Goal: Task Accomplishment & Management: Manage account settings

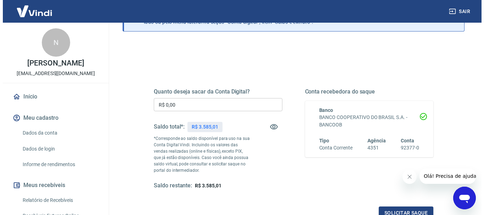
scroll to position [71, 0]
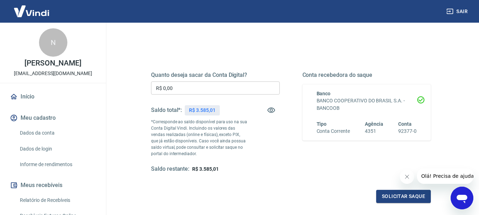
click at [273, 163] on div "Quanto deseja sacar da Conta Digital? R$ 0,00 ​ Saldo total*: R$ 3.585,01 *Corr…" at bounding box center [215, 122] width 129 height 101
drag, startPoint x: 199, startPoint y: 110, endPoint x: 223, endPoint y: 109, distance: 24.1
click at [223, 109] on div "Saldo total*: R$ 3.585,01" at bounding box center [215, 110] width 129 height 17
copy p "3.585,01"
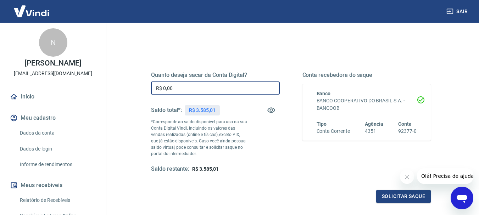
click at [201, 89] on input "R$ 0,00" at bounding box center [215, 87] width 129 height 13
paste input "3.585,01"
type input "R$ 3.585,01"
click at [410, 197] on button "Solicitar saque" at bounding box center [403, 196] width 55 height 13
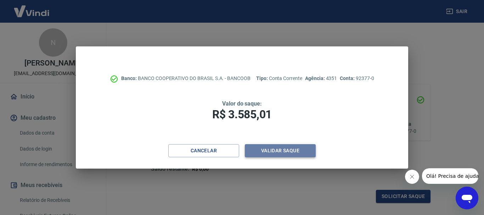
click at [274, 152] on button "Validar saque" at bounding box center [280, 150] width 71 height 13
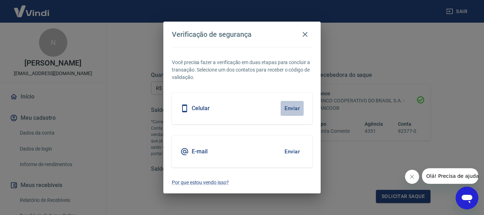
click at [292, 111] on button "Enviar" at bounding box center [292, 108] width 23 height 15
click at [292, 152] on button "Enviar" at bounding box center [292, 151] width 23 height 15
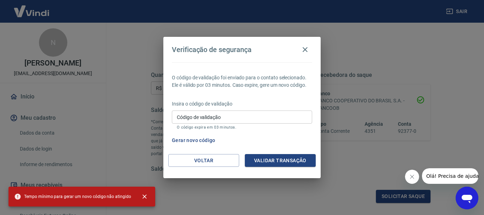
click at [212, 118] on input "Código de validação" at bounding box center [242, 117] width 140 height 13
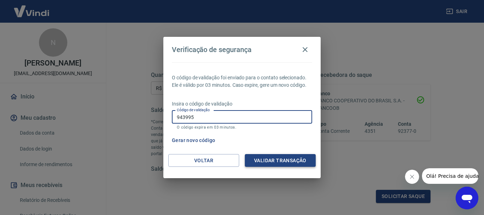
type input "943995"
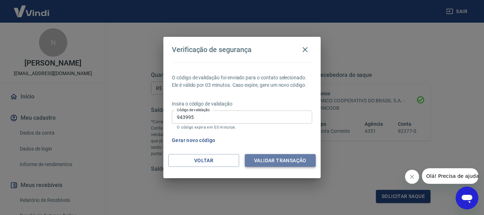
click at [279, 156] on button "Validar transação" at bounding box center [280, 160] width 71 height 13
